Goal: Check status: Check status

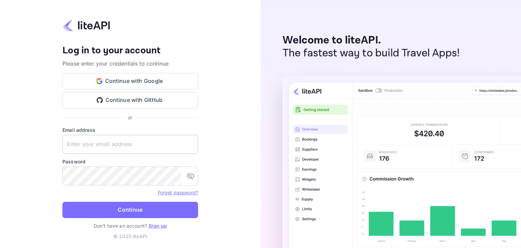
click at [114, 146] on input "text" at bounding box center [130, 144] width 136 height 19
paste input "zen.abddin@tbo.com"
type input "zen.abddin@tbo.com"
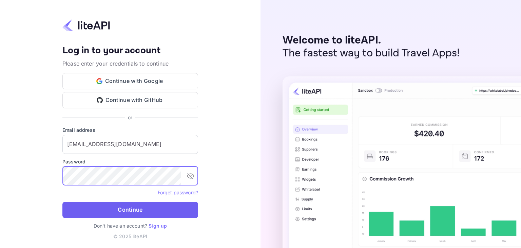
click at [115, 203] on button "Continue" at bounding box center [130, 210] width 136 height 16
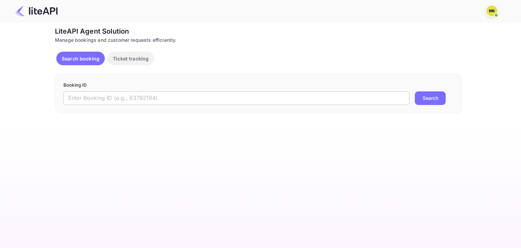
click at [232, 100] on input "text" at bounding box center [236, 98] width 346 height 14
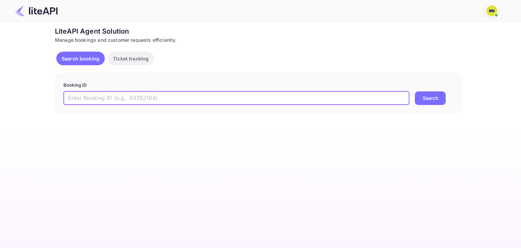
paste input "8839664"
type input "8839664"
click at [415, 91] on button "Search" at bounding box center [430, 98] width 31 height 14
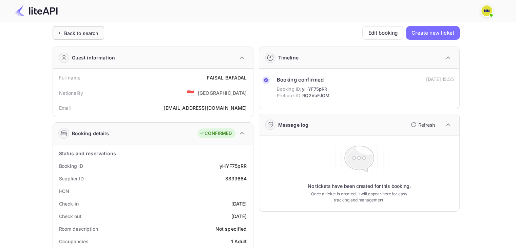
click at [79, 27] on div "Back to search" at bounding box center [79, 33] width 52 height 14
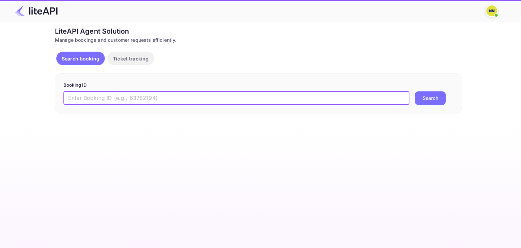
click at [229, 97] on input "text" at bounding box center [236, 98] width 346 height 14
paste input "8839458"
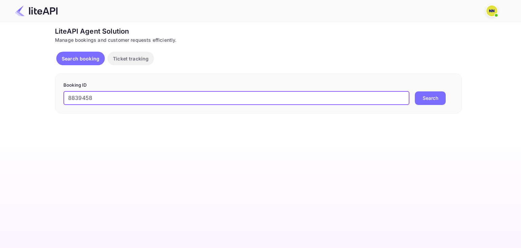
type input "8839458"
click at [415, 91] on button "Search" at bounding box center [430, 98] width 31 height 14
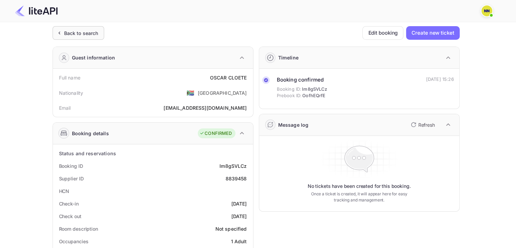
click at [85, 35] on div "Back to search" at bounding box center [81, 33] width 34 height 7
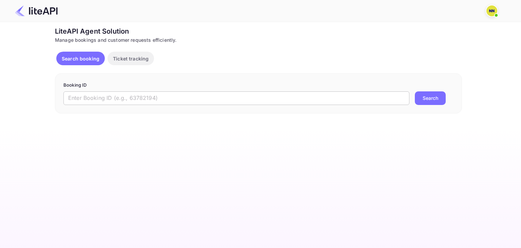
click at [108, 100] on input "text" at bounding box center [236, 98] width 346 height 14
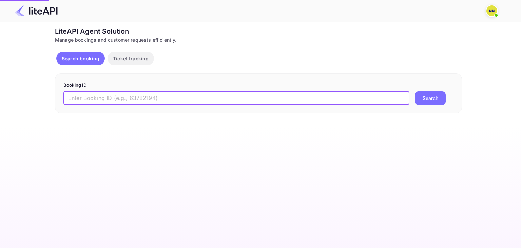
paste input "8839664"
type input "8839664"
click at [415, 91] on button "Search" at bounding box center [430, 98] width 31 height 14
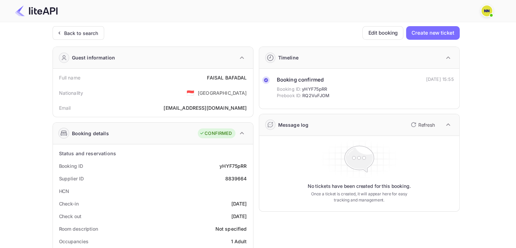
click at [72, 31] on div "Back to search" at bounding box center [81, 33] width 34 height 7
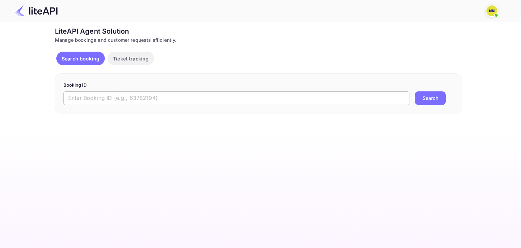
click at [313, 102] on input "text" at bounding box center [236, 98] width 346 height 14
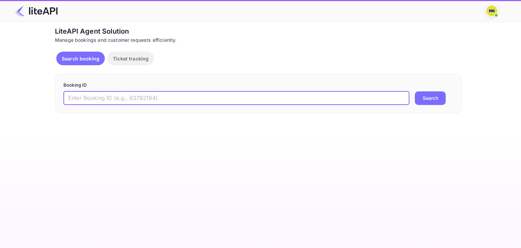
paste input "8839385"
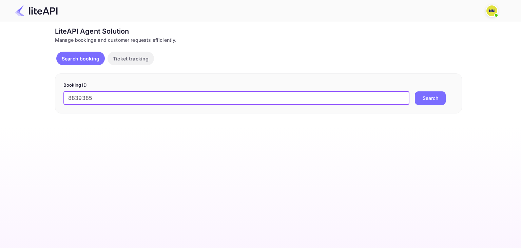
type input "8839385"
click at [415, 91] on button "Search" at bounding box center [430, 98] width 31 height 14
